Goal: Find contact information: Find contact information

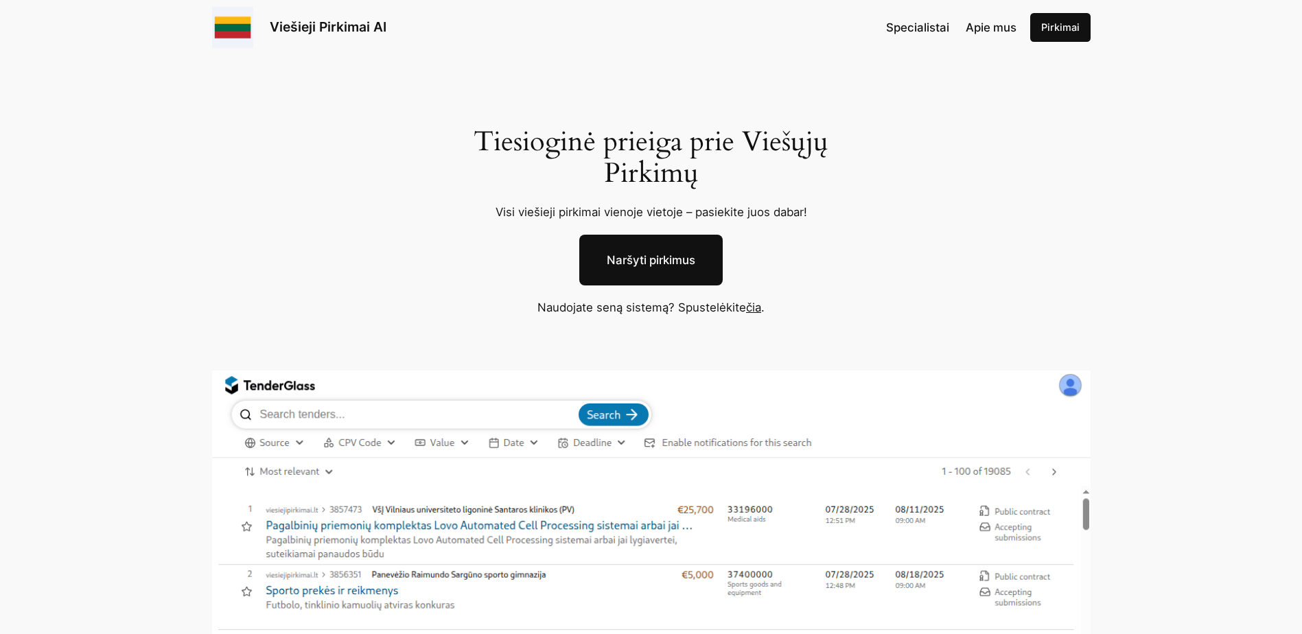
click at [985, 25] on span "Apie mus" at bounding box center [990, 28] width 51 height 14
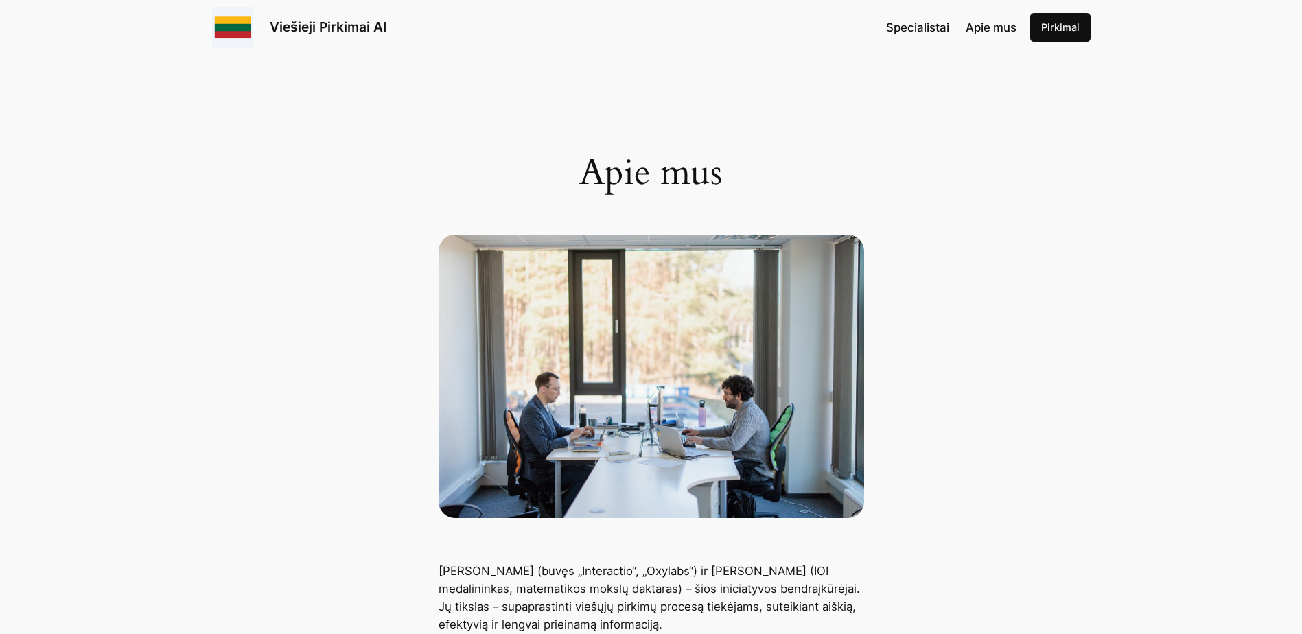
click at [935, 30] on span "Specialistai" at bounding box center [917, 28] width 63 height 14
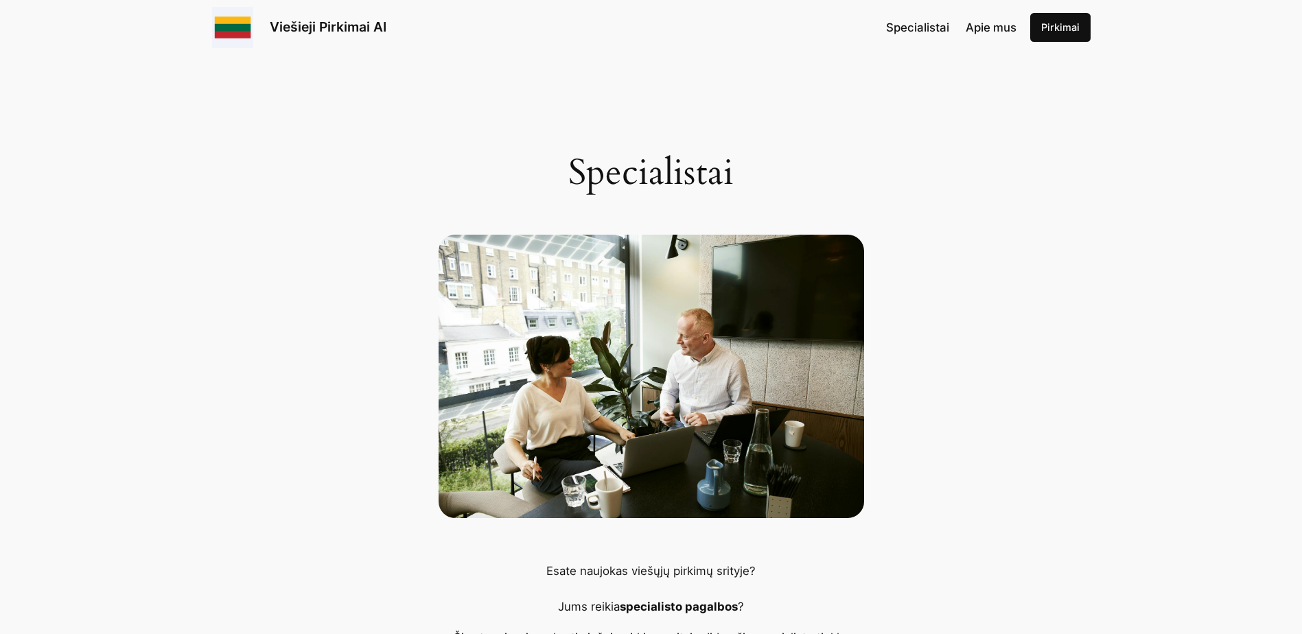
click at [938, 32] on span "Specialistai" at bounding box center [917, 28] width 63 height 14
click at [1053, 32] on link "Pirkimai" at bounding box center [1060, 27] width 60 height 29
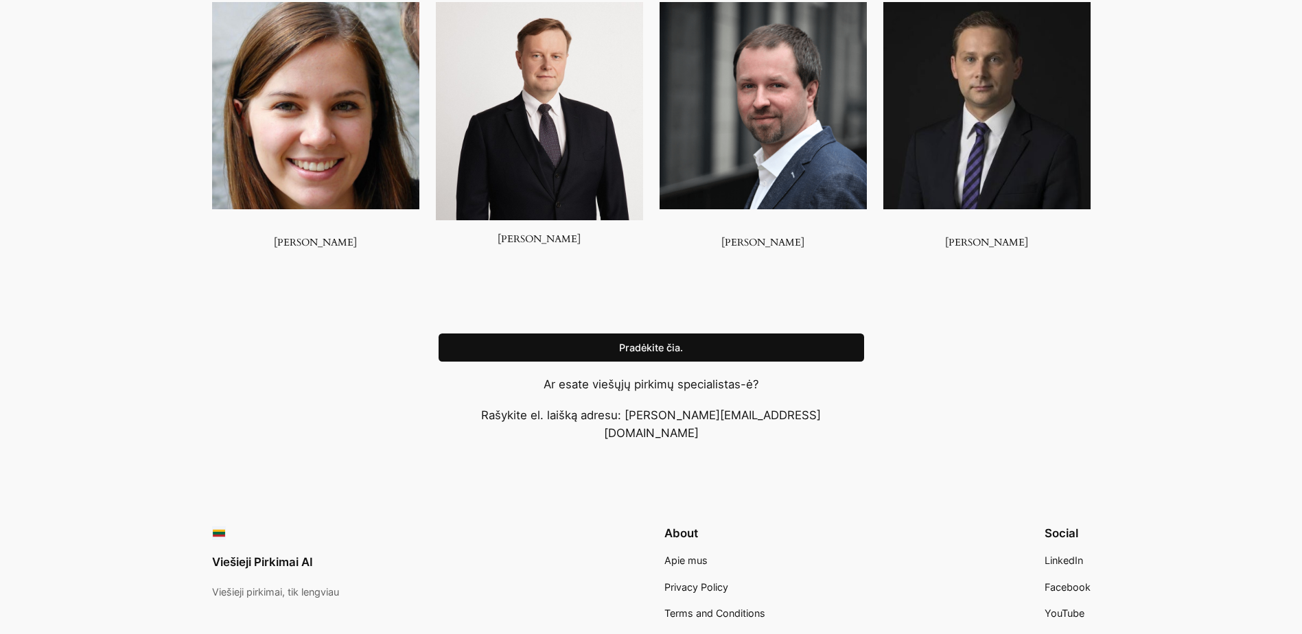
scroll to position [1386, 0]
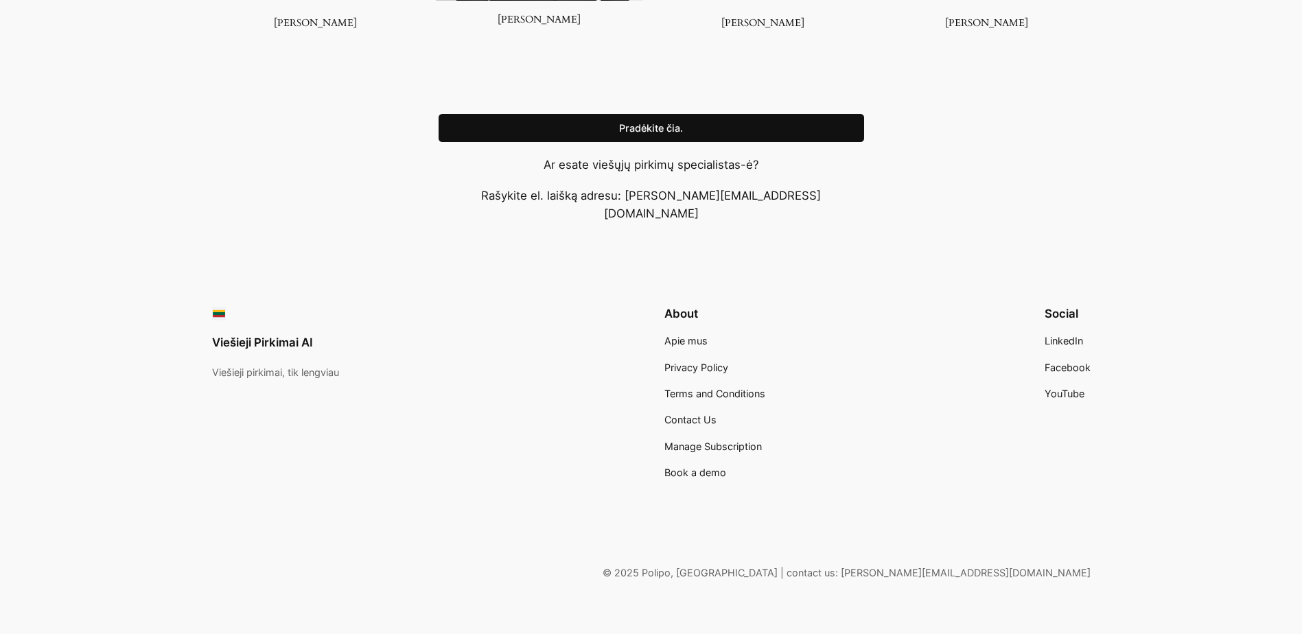
click at [694, 388] on span "Terms and Conditions" at bounding box center [714, 394] width 101 height 12
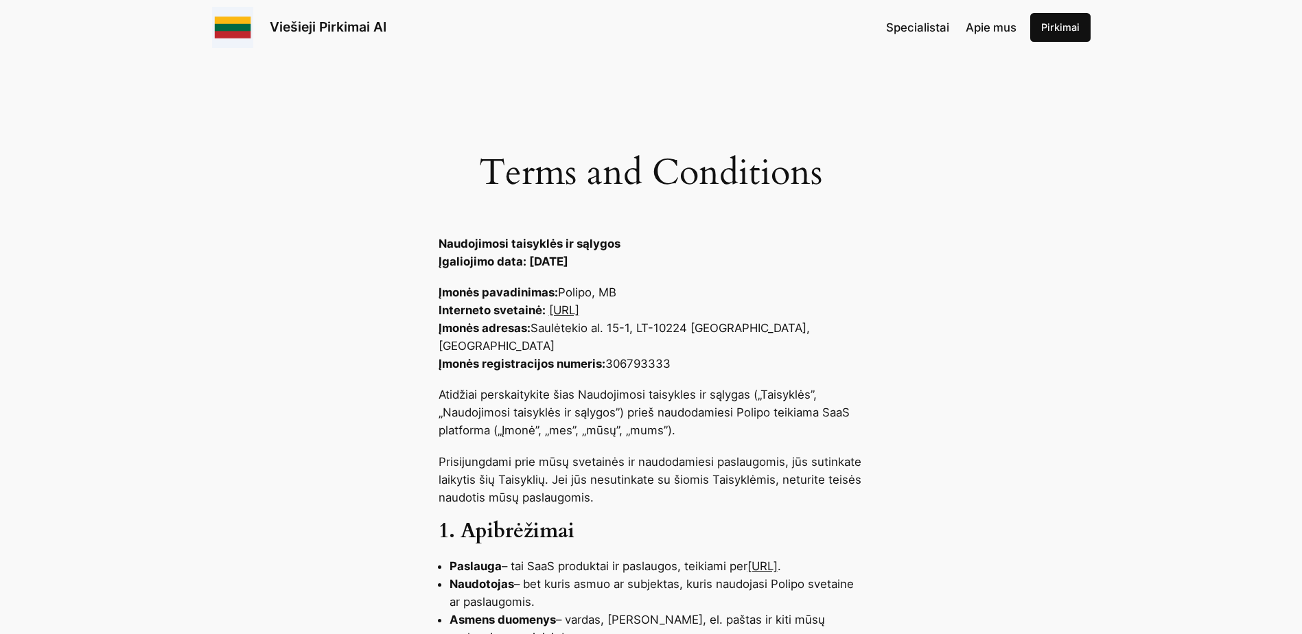
scroll to position [69, 0]
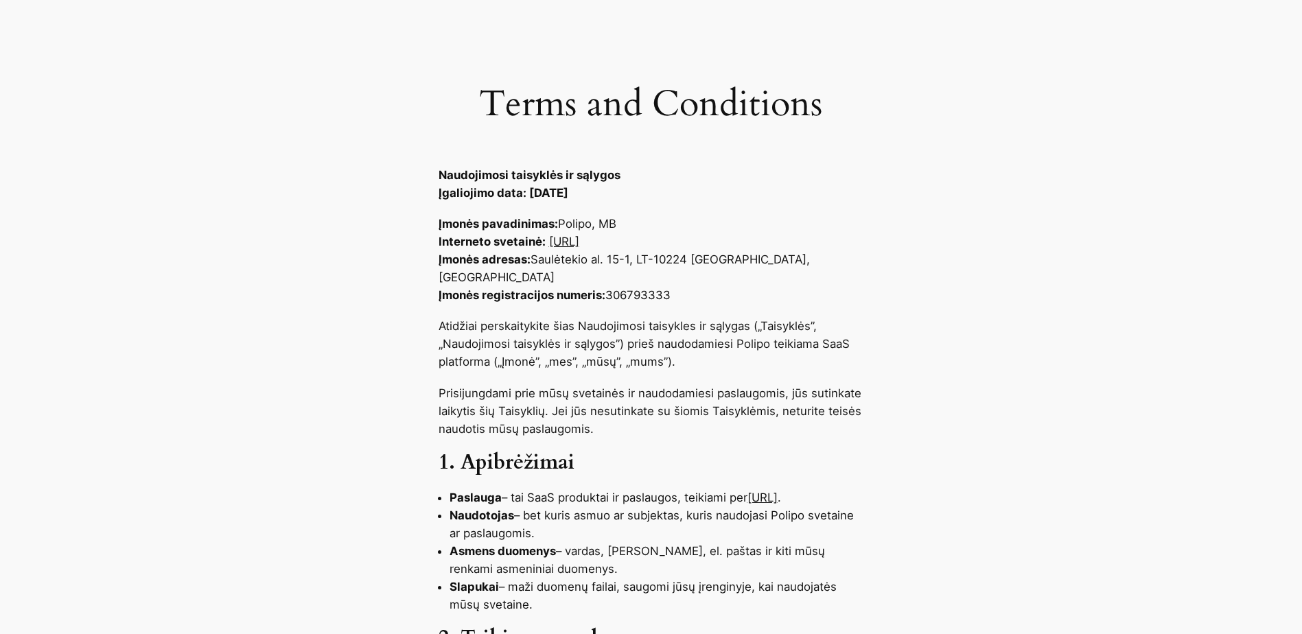
drag, startPoint x: 439, startPoint y: 218, endPoint x: 563, endPoint y: 533, distance: 338.3
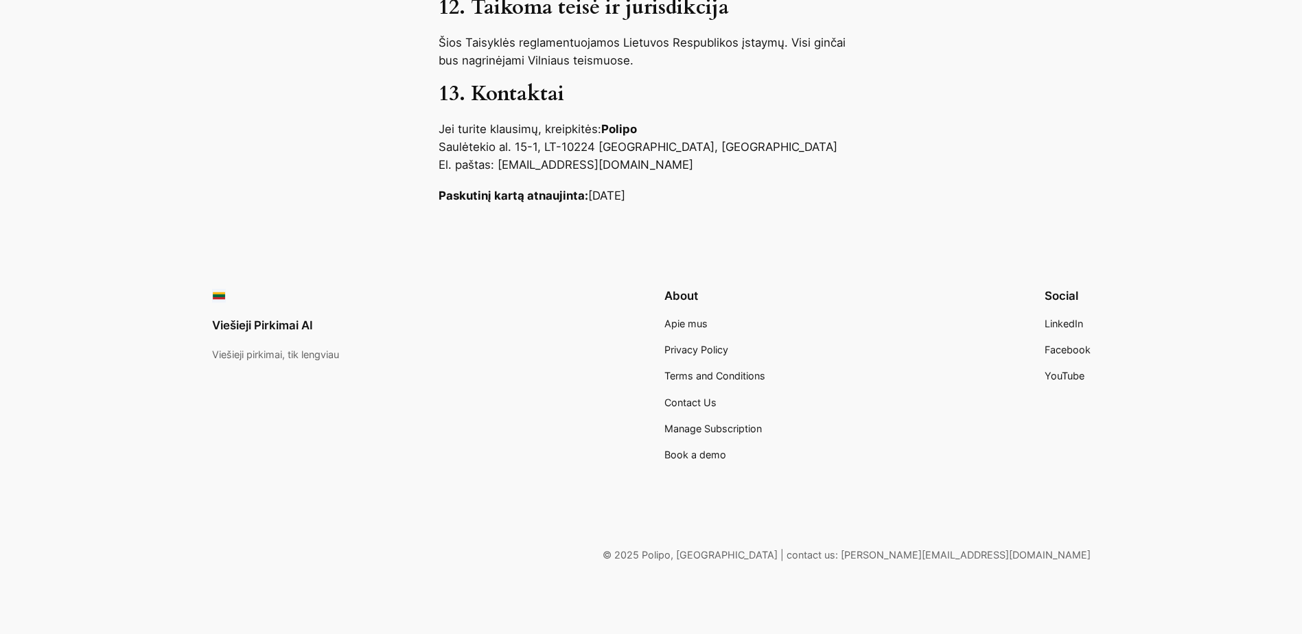
scroll to position [2266, 0]
click at [692, 429] on span "Manage Subscription" at bounding box center [712, 429] width 97 height 12
click at [1062, 349] on span "Facebook" at bounding box center [1067, 350] width 46 height 12
